Goal: Obtain resource: Obtain resource

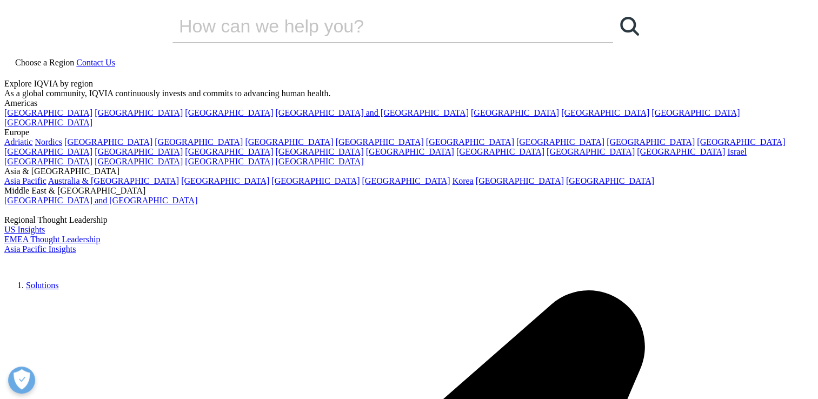
scroll to position [1061, 638]
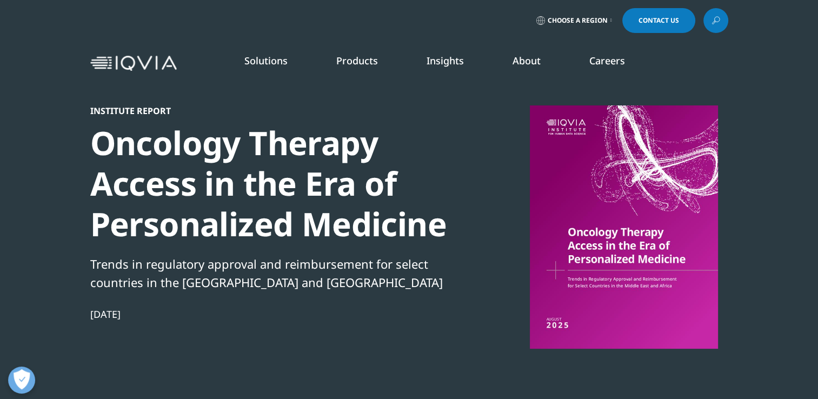
click at [680, 305] on icon "Primary" at bounding box center [678, 308] width 4 height 6
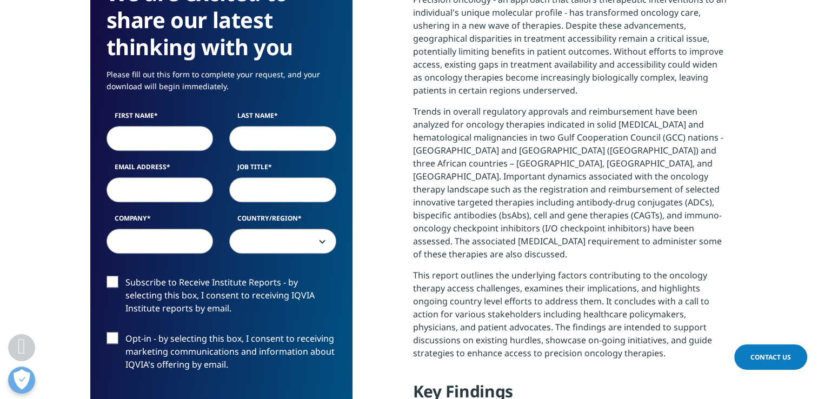
scroll to position [603, 0]
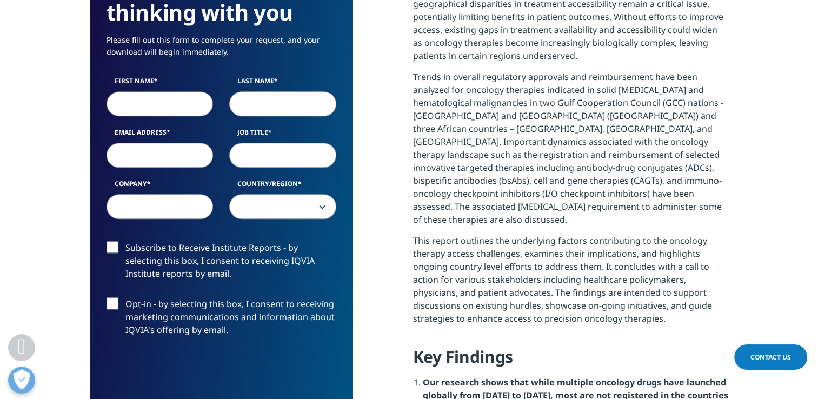
click at [164, 96] on input "First Name" at bounding box center [160, 103] width 107 height 25
type input "ADA MARINA"
type input "CASTILLO"
type input "a.castillol@uniandes.edu.co"
type input "UNIVERSIDAD DE LOS ANDES"
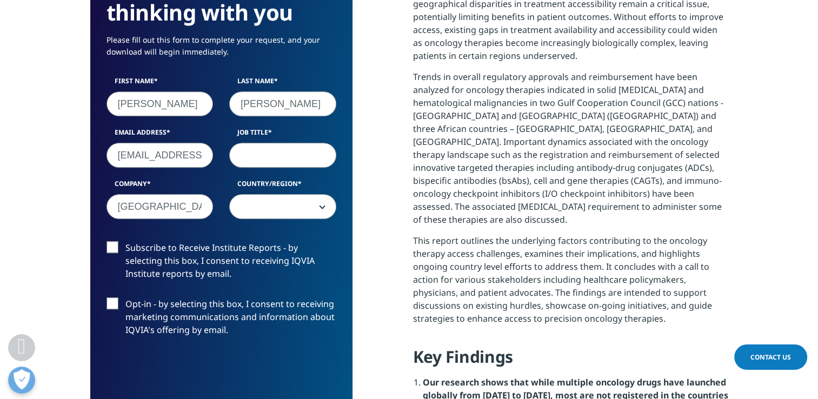
select select "[GEOGRAPHIC_DATA]"
click at [264, 157] on input "Job Title" at bounding box center [282, 155] width 107 height 25
type input "Marketing Manager"
click at [111, 246] on label "Subscribe to Receive Institute Reports - by selecting this box, I consent to re…" at bounding box center [222, 263] width 230 height 45
click at [125, 241] on input "Subscribe to Receive Institute Reports - by selecting this box, I consent to re…" at bounding box center [125, 241] width 0 height 0
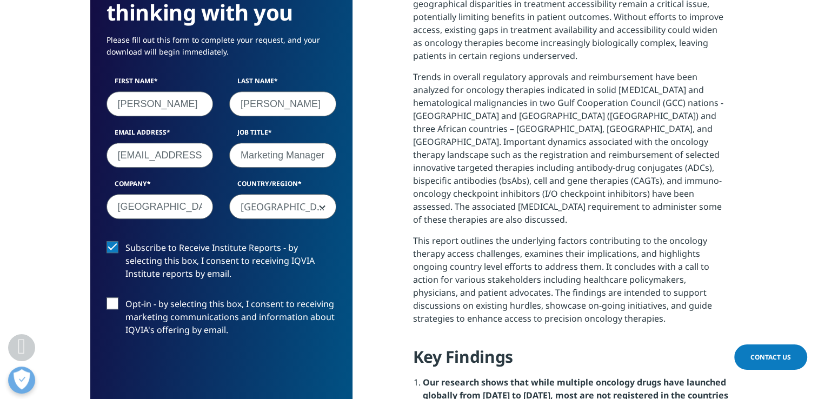
click at [110, 304] on label "Opt-in - by selecting this box, I consent to receiving marketing communications…" at bounding box center [222, 319] width 230 height 45
click at [125, 297] on input "Opt-in - by selecting this box, I consent to receiving marketing communications…" at bounding box center [125, 297] width 0 height 0
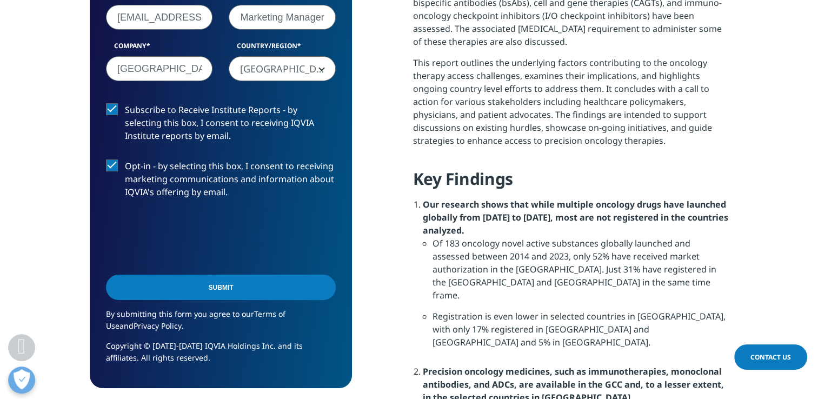
scroll to position [824, 0]
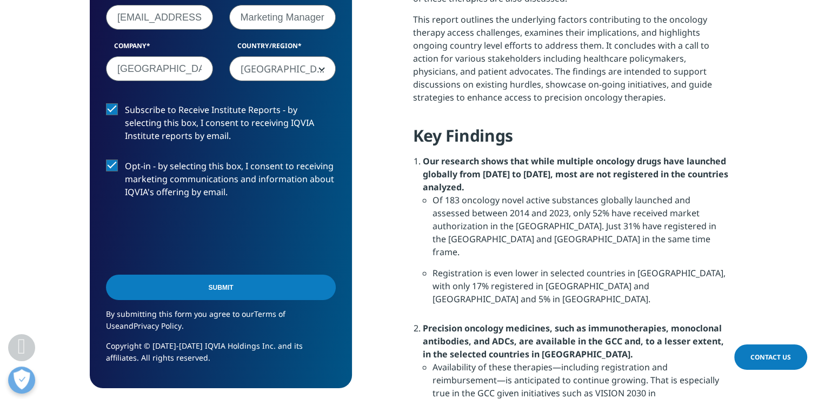
click at [225, 285] on input "Submit" at bounding box center [221, 287] width 230 height 25
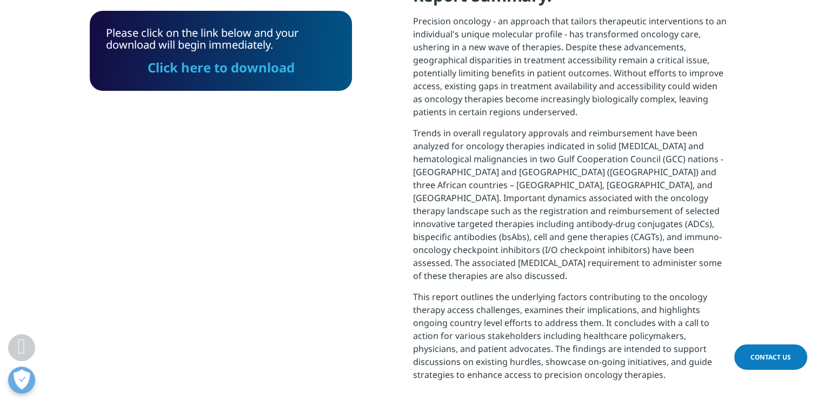
scroll to position [538, 0]
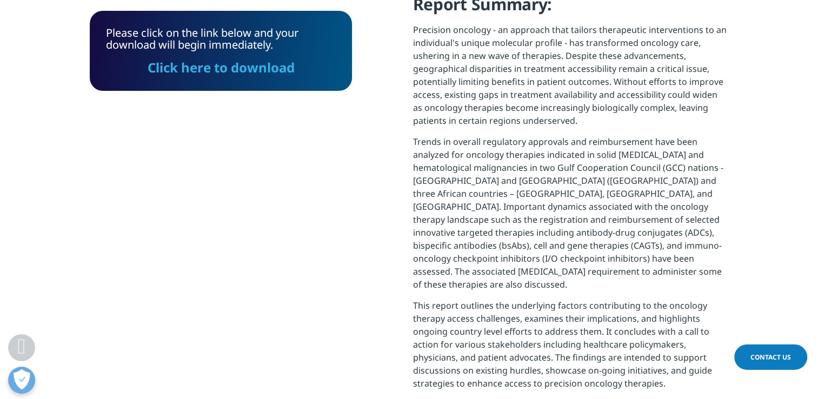
click at [203, 69] on link "Click here to download" at bounding box center [221, 67] width 147 height 18
